Goal: Register for event/course: Register for event/course

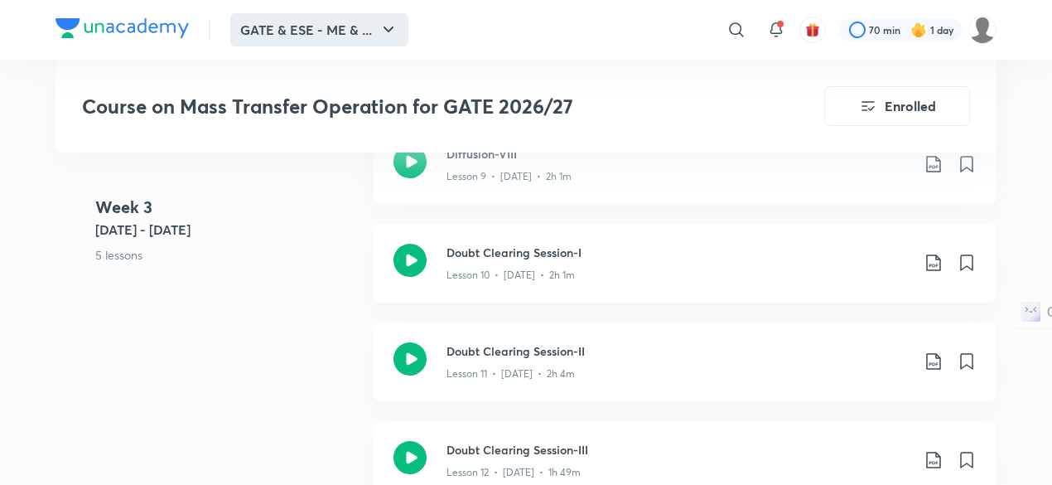
scroll to position [1884, 0]
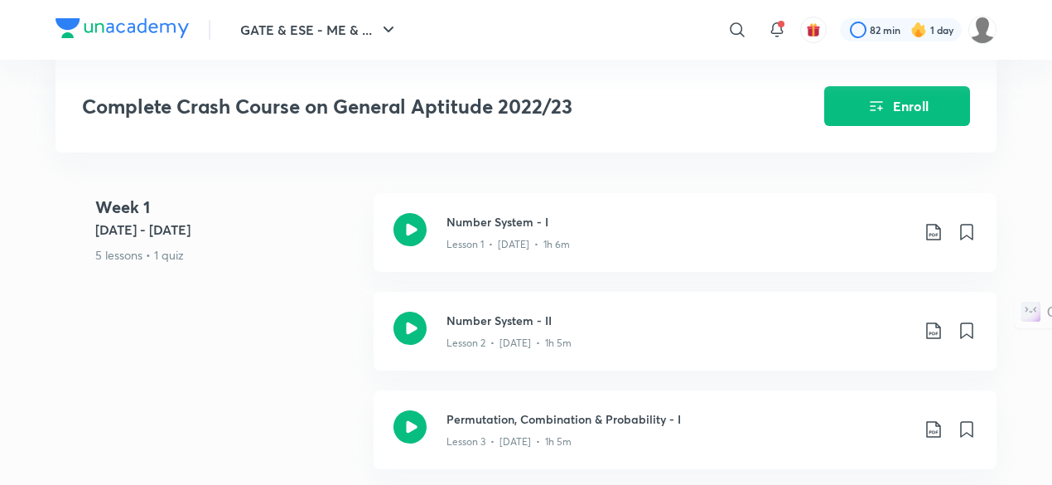
scroll to position [374, 0]
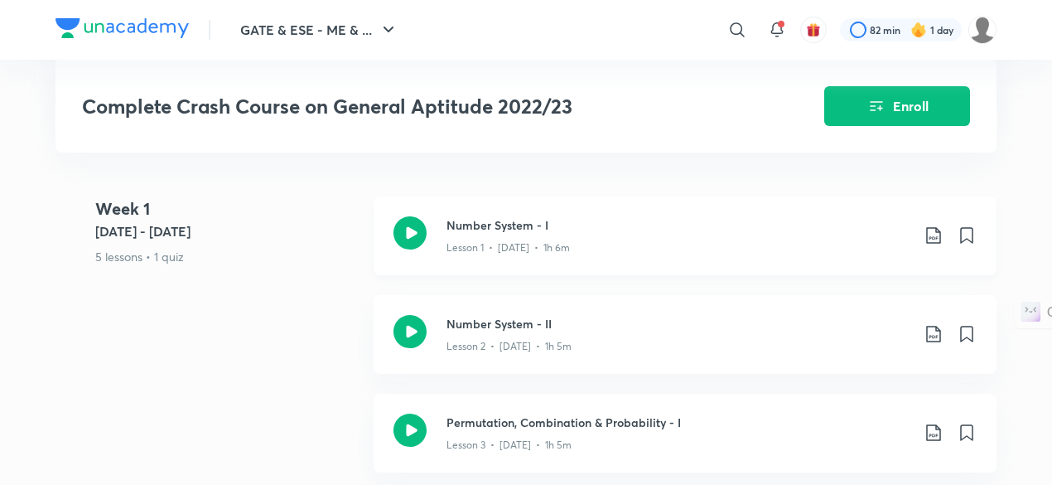
click at [520, 268] on div "Number System - I Lesson 1 • Dec 20 • 1h 6m" at bounding box center [685, 235] width 623 height 79
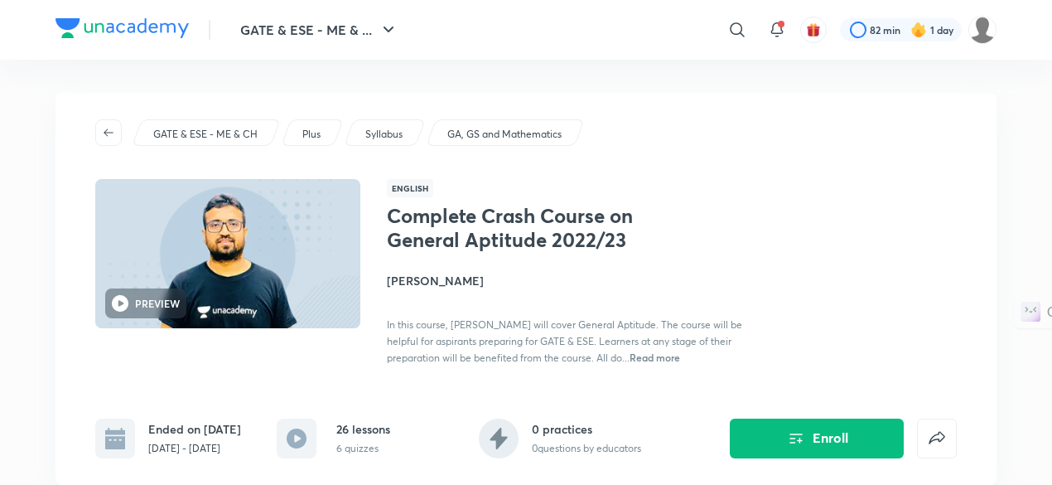
scroll to position [193, 0]
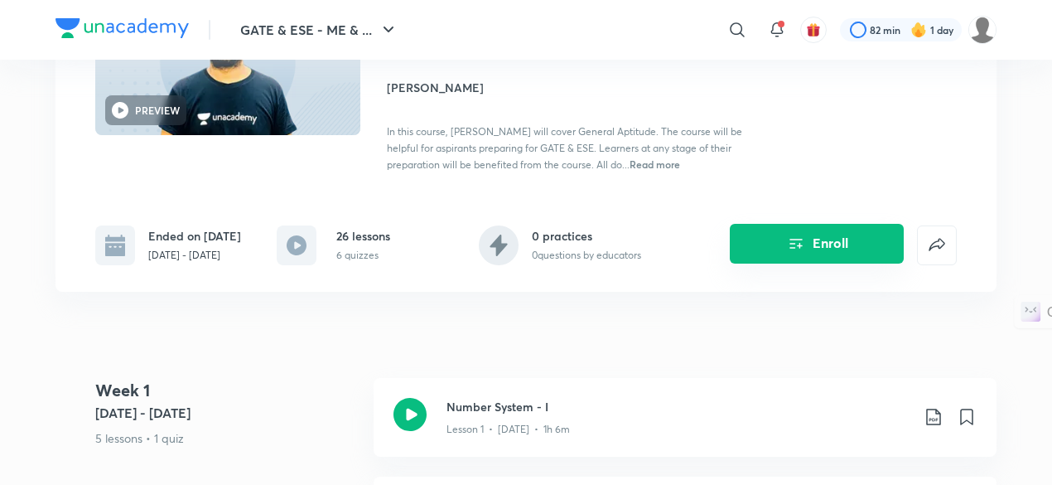
click at [776, 263] on button "Enroll" at bounding box center [817, 244] width 174 height 40
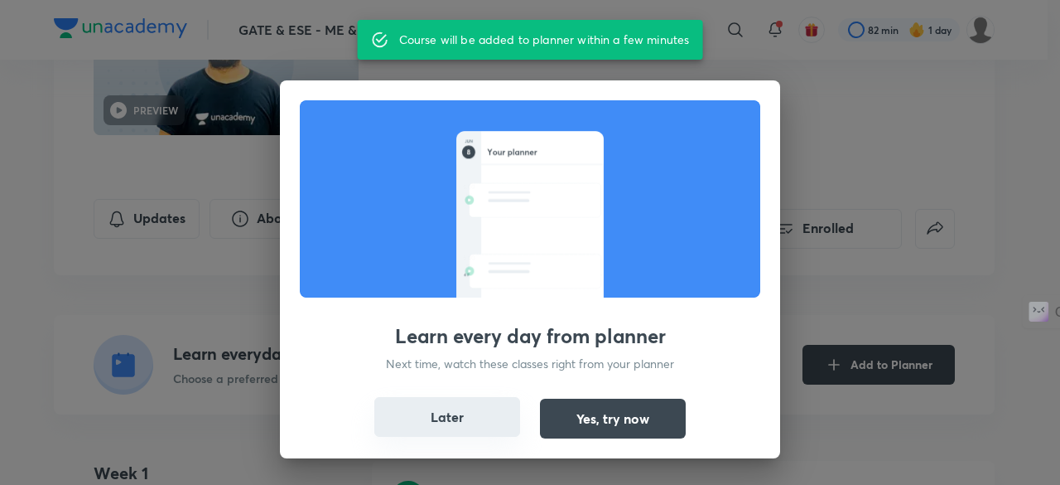
click at [509, 418] on button "Later" at bounding box center [447, 417] width 146 height 40
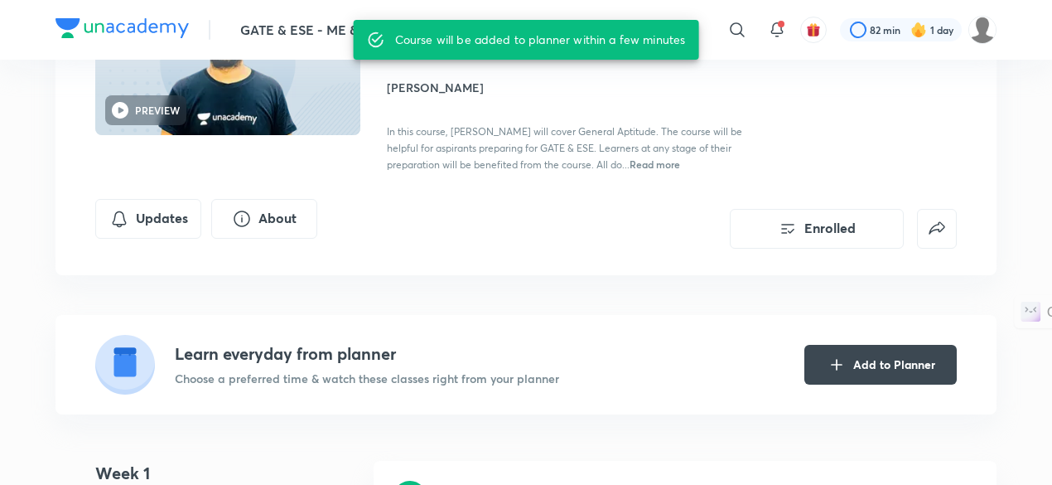
scroll to position [0, 0]
